Goal: Task Accomplishment & Management: Manage account settings

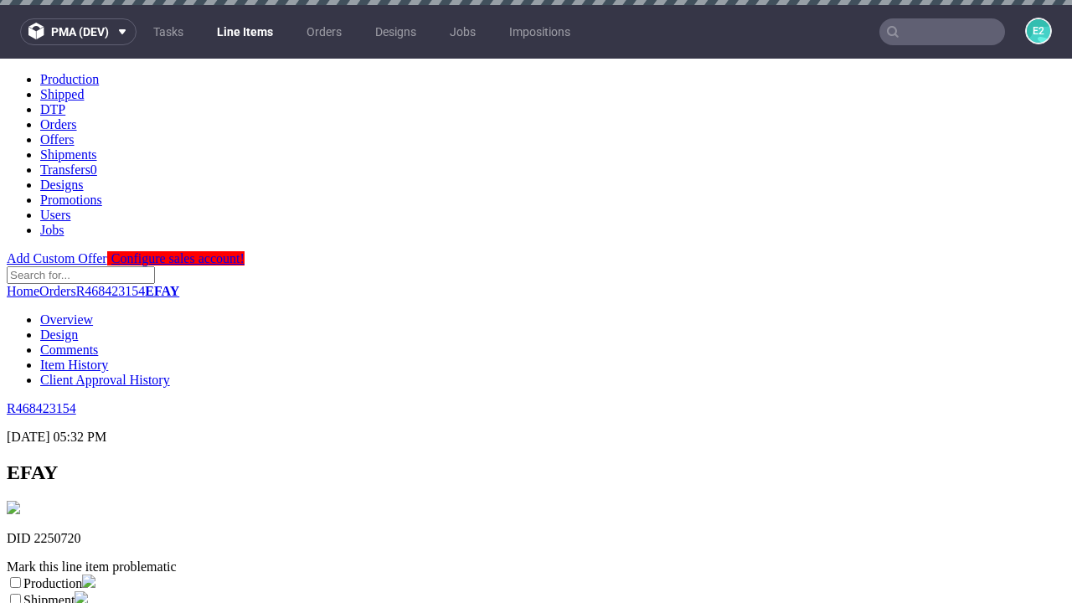
scroll to position [295, 0]
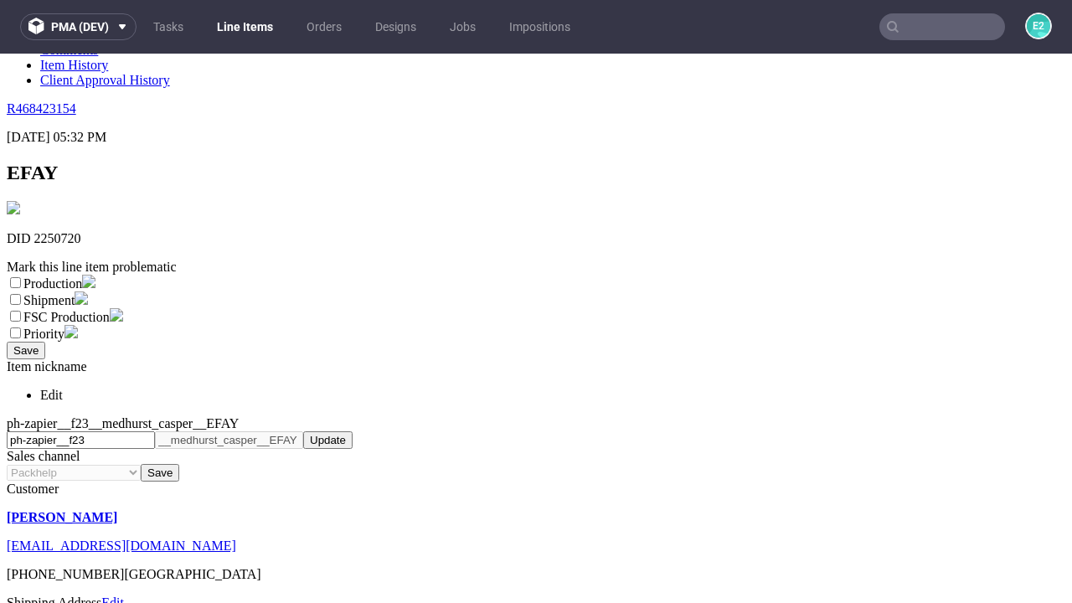
select select "dtp_ca_needed"
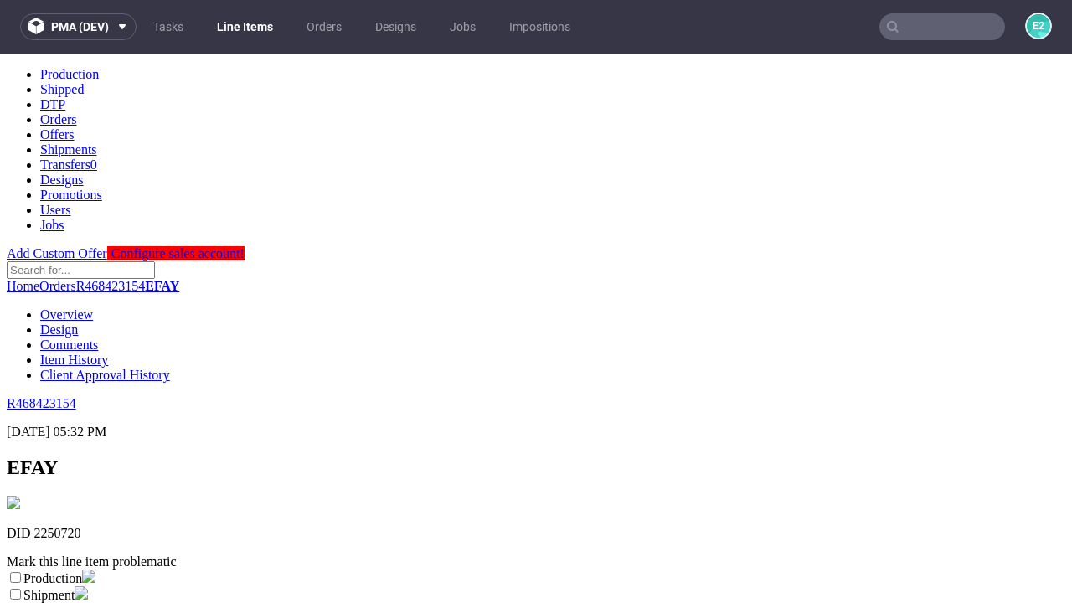
scroll to position [0, 0]
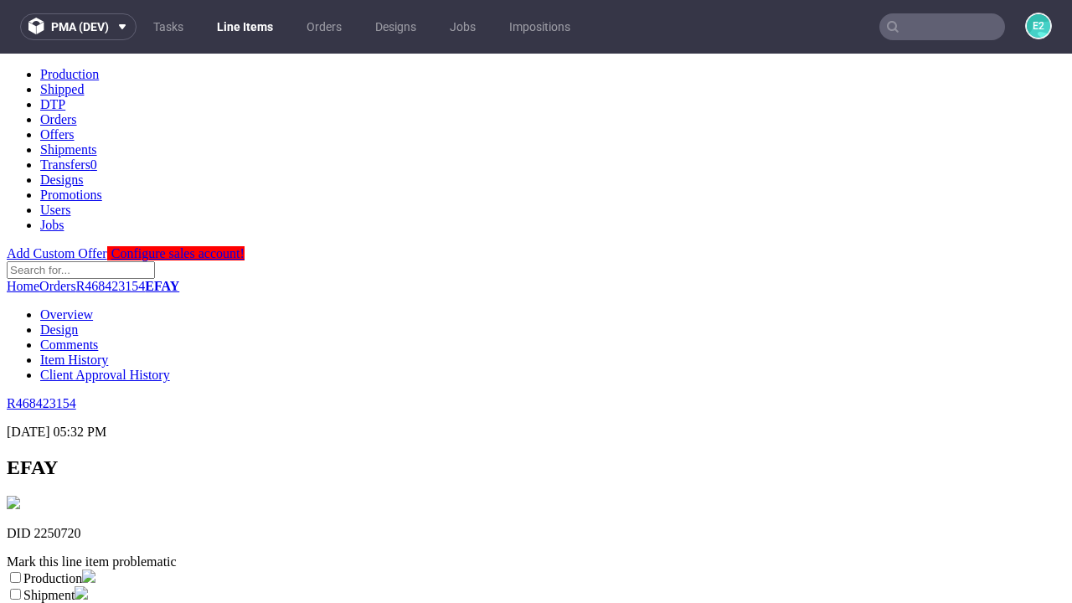
checkbox input "true"
